Goal: Contribute content: Contribute content

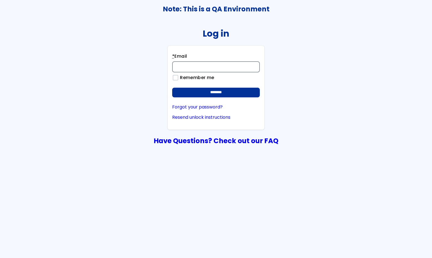
drag, startPoint x: 197, startPoint y: 65, endPoint x: 193, endPoint y: 56, distance: 9.6
click at [197, 65] on input "* Email" at bounding box center [216, 66] width 88 height 11
type input "**********"
click at [172, 88] on input "********" at bounding box center [216, 93] width 88 height 10
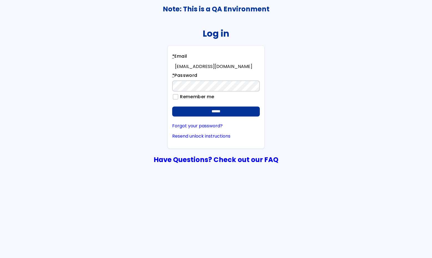
click at [172, 106] on input "******" at bounding box center [216, 111] width 88 height 10
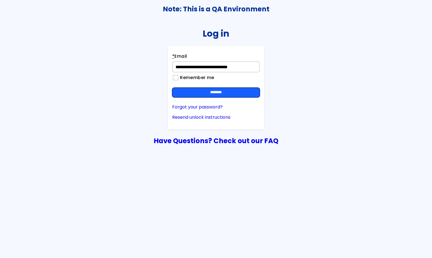
click at [214, 90] on input "********" at bounding box center [216, 93] width 88 height 10
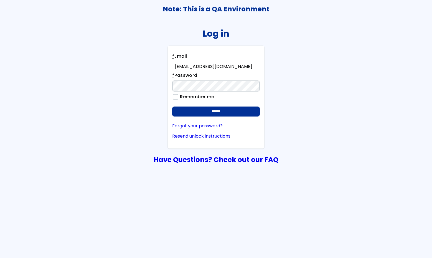
click at [172, 106] on input "******" at bounding box center [216, 111] width 88 height 10
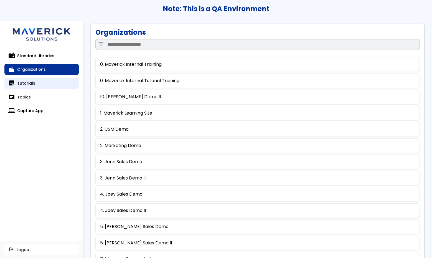
click at [56, 86] on link "sticky_note_2 Tutorials" at bounding box center [41, 83] width 74 height 11
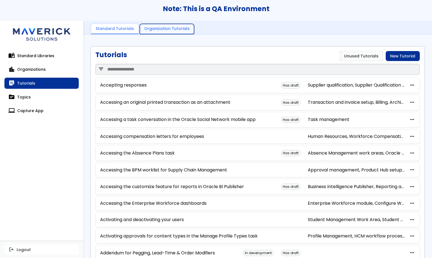
click at [151, 25] on link "Organization Tutorials" at bounding box center [167, 29] width 54 height 11
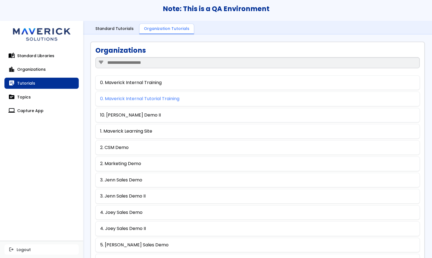
click at [135, 97] on link "0. Maverick Internal Tutorial Training" at bounding box center [139, 98] width 79 height 5
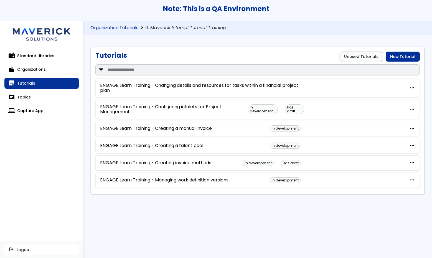
click at [124, 26] on link "Organization Tutorials" at bounding box center [114, 27] width 48 height 5
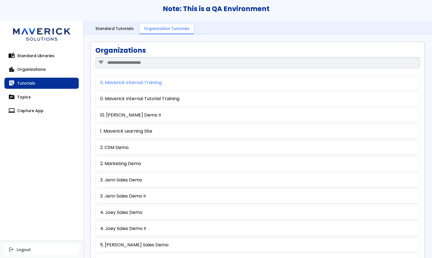
click at [136, 83] on link "0. Maverick Internal Training" at bounding box center [130, 82] width 61 height 5
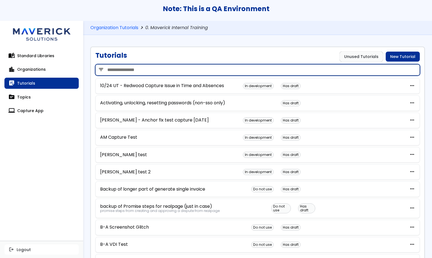
click at [146, 68] on input "search" at bounding box center [257, 69] width 324 height 11
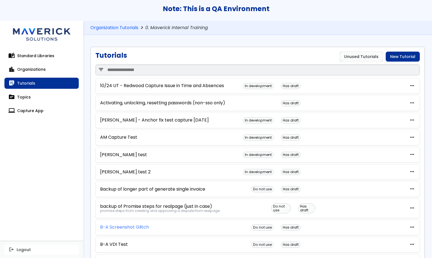
click at [128, 228] on link "B-A Screenshot Glitch" at bounding box center [124, 226] width 49 height 5
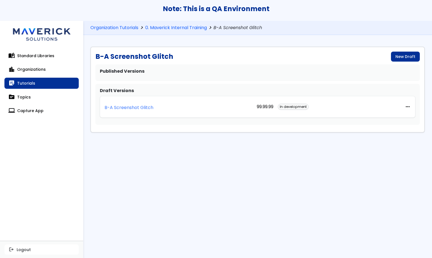
click at [135, 105] on p "B-A Screenshot Glitch" at bounding box center [128, 107] width 49 height 5
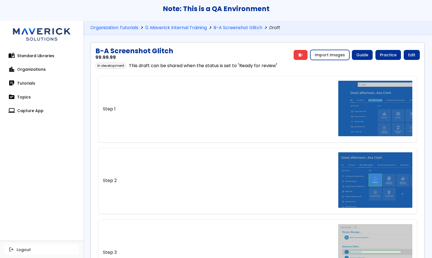
click at [328, 56] on button "Import Images" at bounding box center [329, 55] width 39 height 10
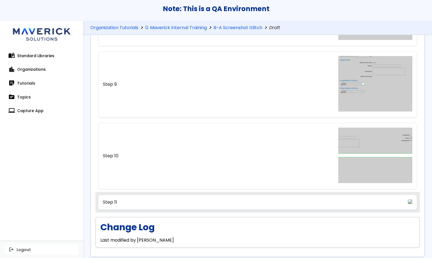
scroll to position [663, 0]
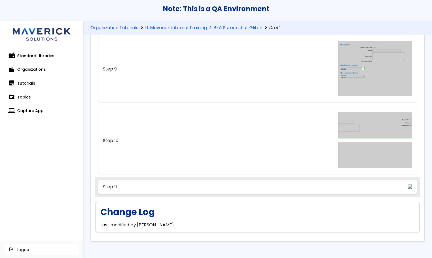
click at [205, 179] on link "Step 11" at bounding box center [257, 186] width 319 height 15
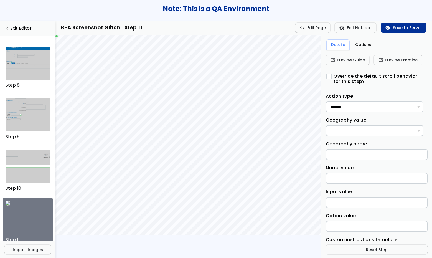
scroll to position [363, 0]
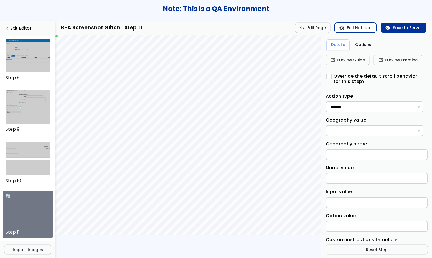
click at [368, 27] on button "ads_click Edit Hotspot" at bounding box center [355, 28] width 42 height 10
click at [375, 181] on input "Name value" at bounding box center [376, 178] width 102 height 11
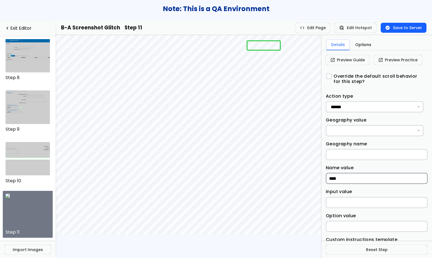
type input "****"
click at [409, 27] on button "check_circle Save to Server" at bounding box center [403, 28] width 46 height 10
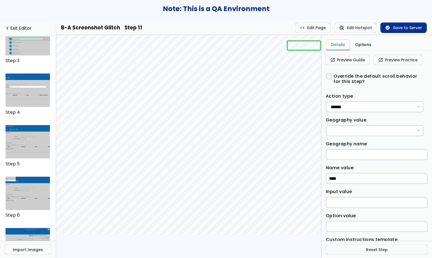
scroll to position [122, 0]
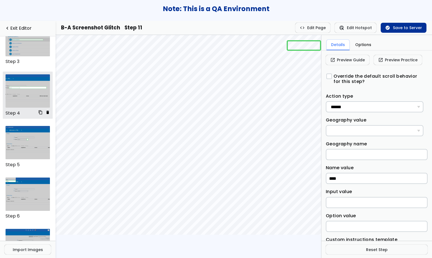
click at [26, 99] on img at bounding box center [28, 90] width 45 height 33
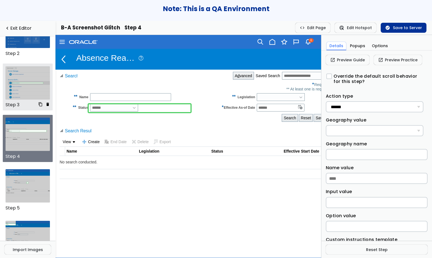
click at [25, 87] on img at bounding box center [28, 82] width 45 height 33
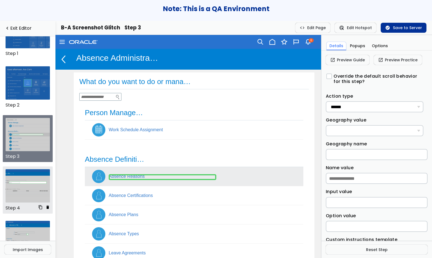
click at [45, 207] on span "delete" at bounding box center [47, 207] width 4 height 4
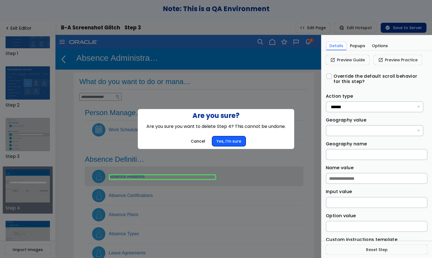
click at [219, 140] on button "Yes, I'm sure" at bounding box center [229, 141] width 34 height 10
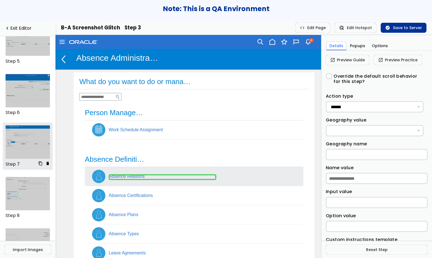
scroll to position [311, 0]
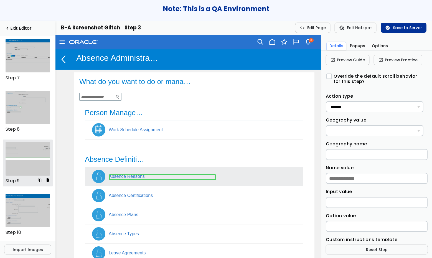
click at [28, 165] on img at bounding box center [28, 158] width 45 height 33
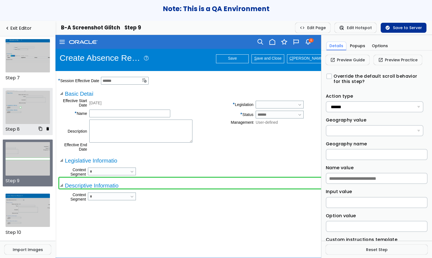
click at [32, 112] on img at bounding box center [28, 107] width 45 height 33
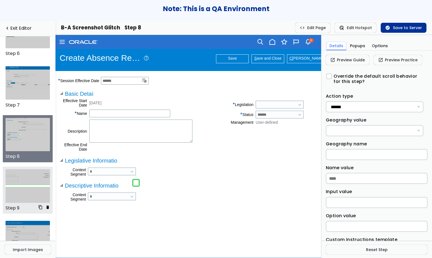
click at [25, 177] on img at bounding box center [28, 185] width 45 height 33
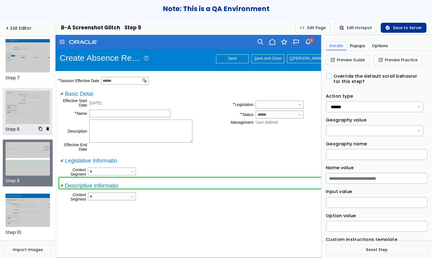
click at [33, 112] on img at bounding box center [28, 107] width 45 height 33
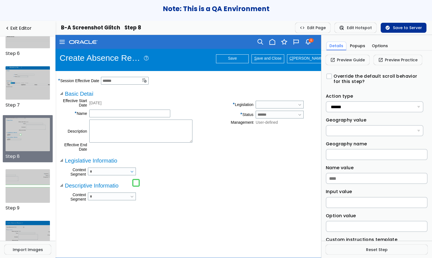
click at [135, 175] on link at bounding box center [131, 171] width 7 height 8
click at [398, 58] on link "open_in_new Preview Practice" at bounding box center [397, 60] width 48 height 10
click at [21, 27] on link "navigate_before Exit Editor" at bounding box center [27, 28] width 47 height 5
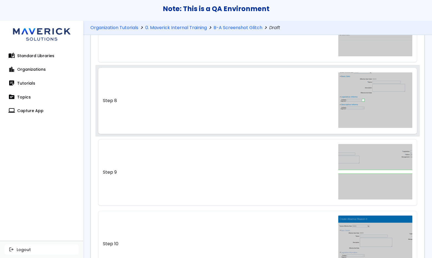
scroll to position [591, 0]
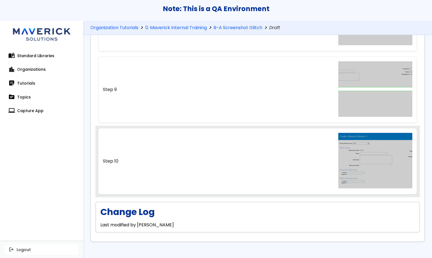
click at [221, 152] on link "Step 10" at bounding box center [257, 161] width 319 height 66
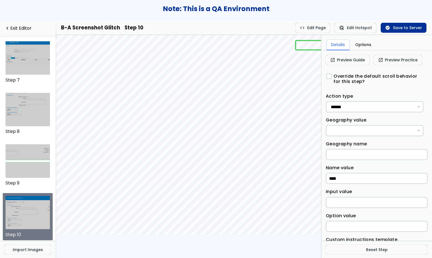
scroll to position [311, 0]
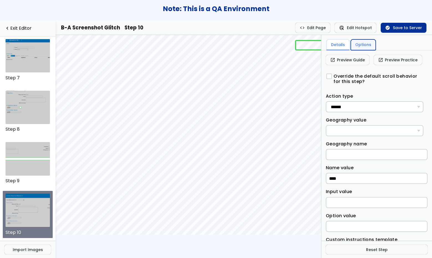
click at [358, 45] on button "Options" at bounding box center [362, 44] width 25 height 11
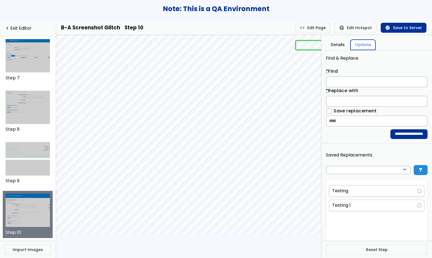
scroll to position [33, 0]
click at [383, 170] on div at bounding box center [365, 169] width 73 height 5
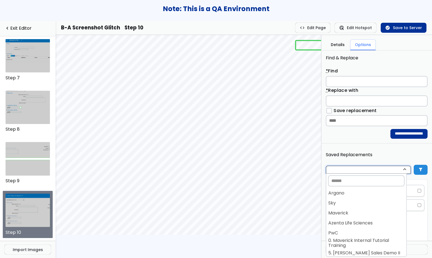
click at [383, 170] on div at bounding box center [365, 169] width 73 height 5
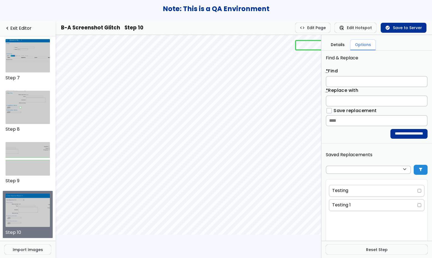
click at [385, 190] on div "Testing" at bounding box center [376, 190] width 96 height 12
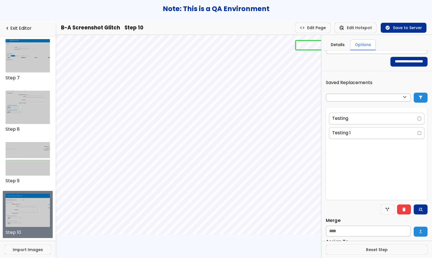
scroll to position [105, 0]
click at [345, 118] on div "Testing" at bounding box center [340, 117] width 16 height 5
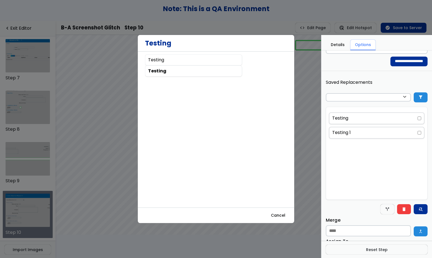
click at [158, 70] on div "Testing" at bounding box center [193, 70] width 97 height 11
click at [158, 59] on div "Testing" at bounding box center [193, 59] width 97 height 11
click at [274, 216] on button "Cancel" at bounding box center [277, 215] width 23 height 10
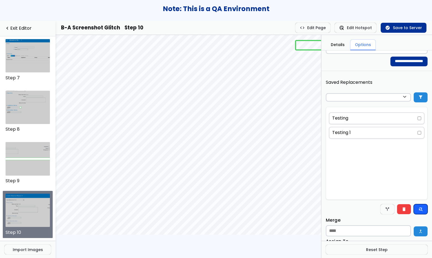
click at [419, 212] on button "find_replace" at bounding box center [420, 209] width 14 height 10
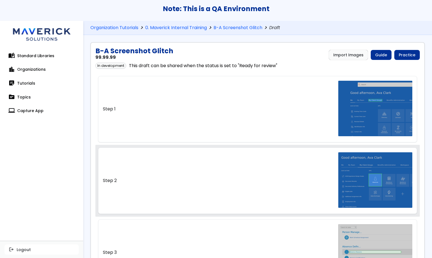
click at [305, 166] on link "Step 2" at bounding box center [257, 180] width 319 height 66
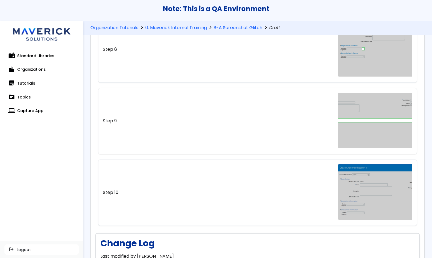
scroll to position [591, 0]
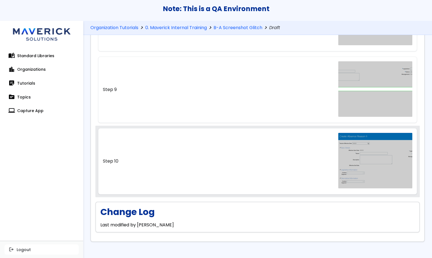
click at [300, 159] on link "Step 10" at bounding box center [257, 161] width 319 height 66
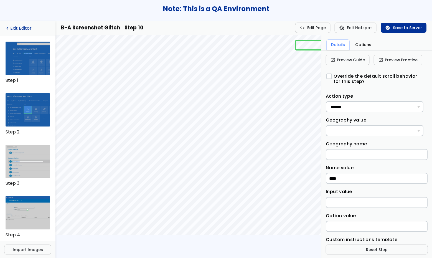
click at [20, 27] on link "navigate_before Exit Editor" at bounding box center [27, 28] width 47 height 5
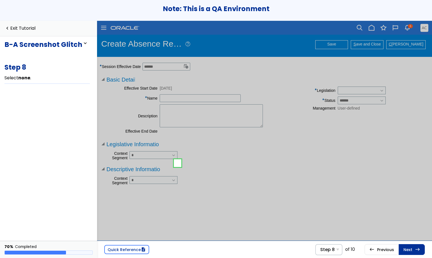
scroll to position [1, 0]
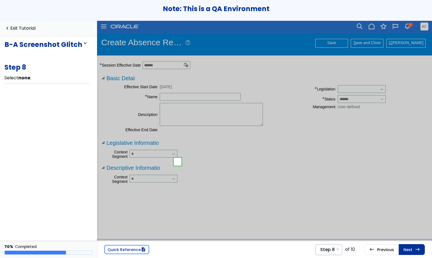
click at [179, 162] on link at bounding box center [177, 161] width 11 height 11
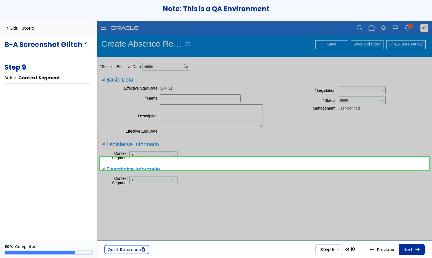
scroll to position [1, 0]
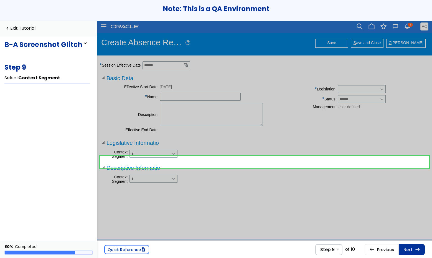
click at [207, 164] on link at bounding box center [264, 161] width 329 height 13
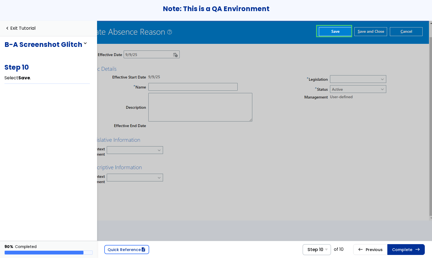
scroll to position [0, 20]
click at [331, 31] on link at bounding box center [333, 30] width 34 height 11
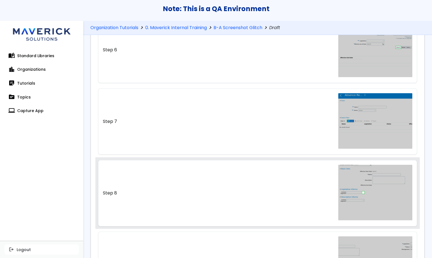
scroll to position [417, 0]
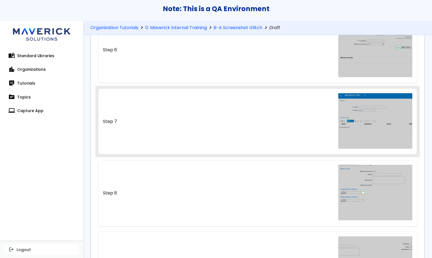
click at [249, 120] on link "Step 7" at bounding box center [257, 121] width 319 height 66
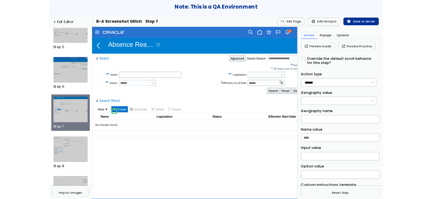
scroll to position [233, 0]
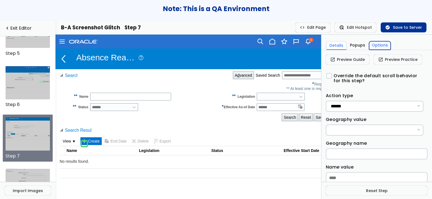
click at [384, 46] on button "Options" at bounding box center [380, 45] width 22 height 9
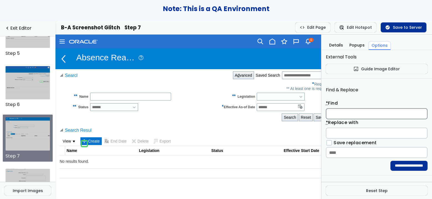
click at [353, 115] on input "* Find" at bounding box center [376, 113] width 102 height 11
paste input "**********"
type input "**********"
click at [352, 132] on input "* Replace with" at bounding box center [376, 133] width 102 height 11
paste input "**********"
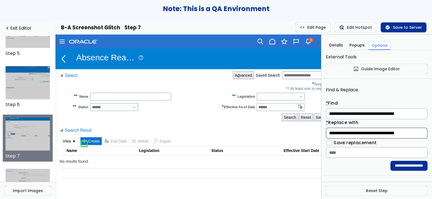
drag, startPoint x: 406, startPoint y: 133, endPoint x: 398, endPoint y: 133, distance: 8.6
click at [398, 133] on input "**********" at bounding box center [376, 133] width 102 height 11
click at [360, 133] on input "**********" at bounding box center [373, 133] width 97 height 11
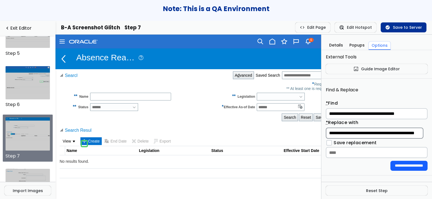
type input "**********"
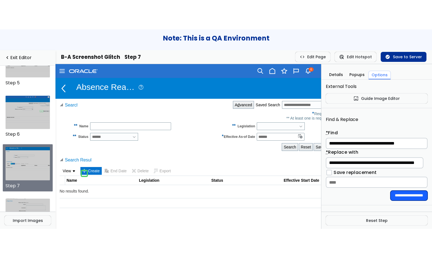
scroll to position [0, 0]
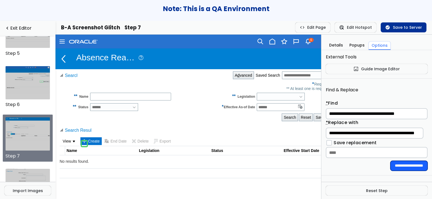
click at [405, 164] on input "**********" at bounding box center [408, 166] width 37 height 10
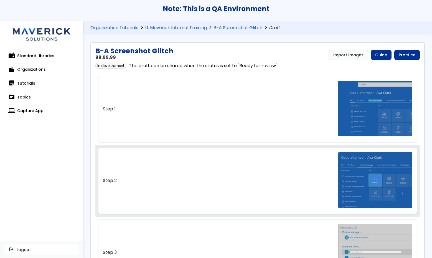
click at [305, 187] on link "Step 2" at bounding box center [257, 180] width 319 height 66
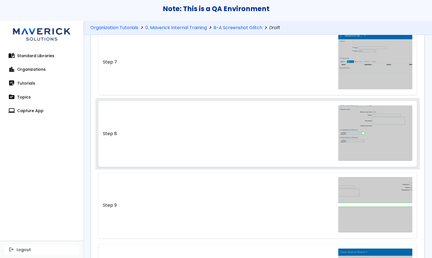
scroll to position [591, 0]
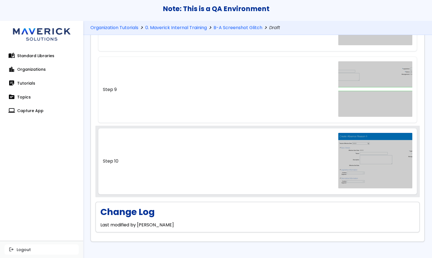
click at [264, 161] on link "Step 10" at bounding box center [257, 161] width 319 height 66
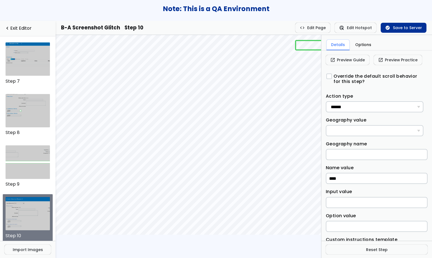
scroll to position [311, 0]
